Goal: Go to known website: Access a specific website the user already knows

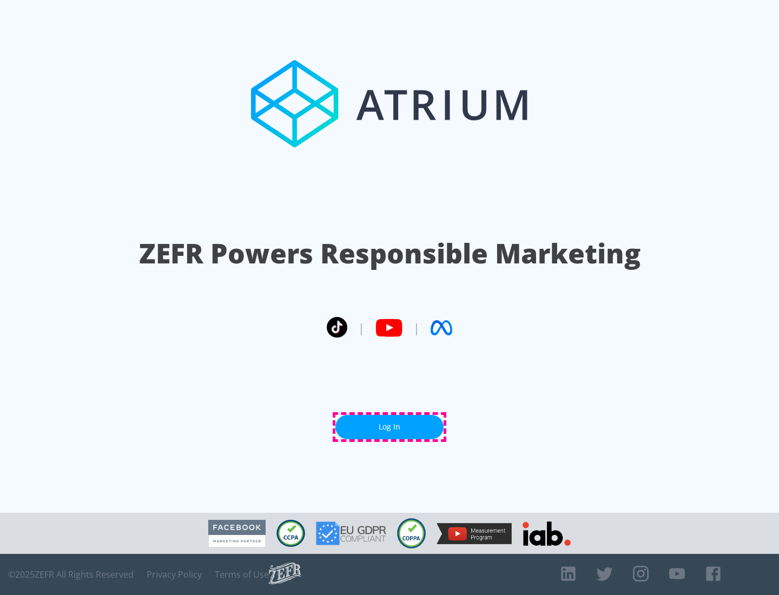
click at [389, 427] on link "Log In" at bounding box center [389, 427] width 108 height 24
